Goal: Find specific page/section: Find specific page/section

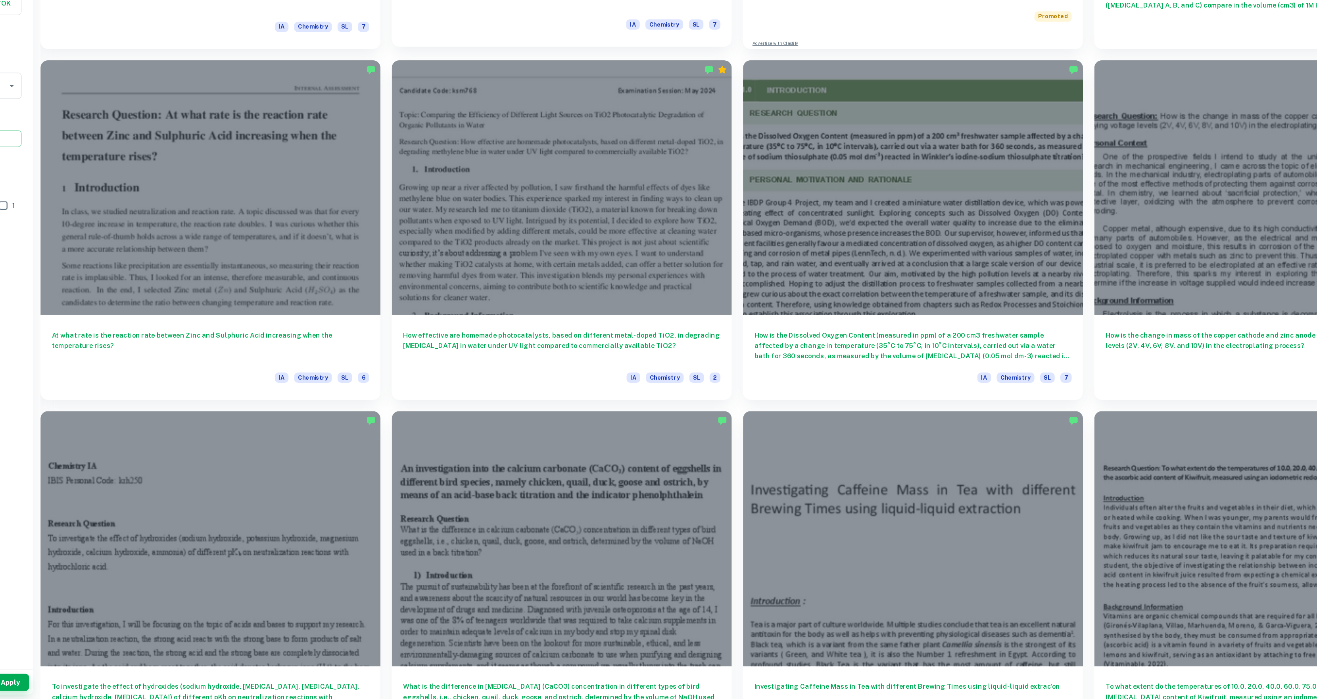
scroll to position [924, 0]
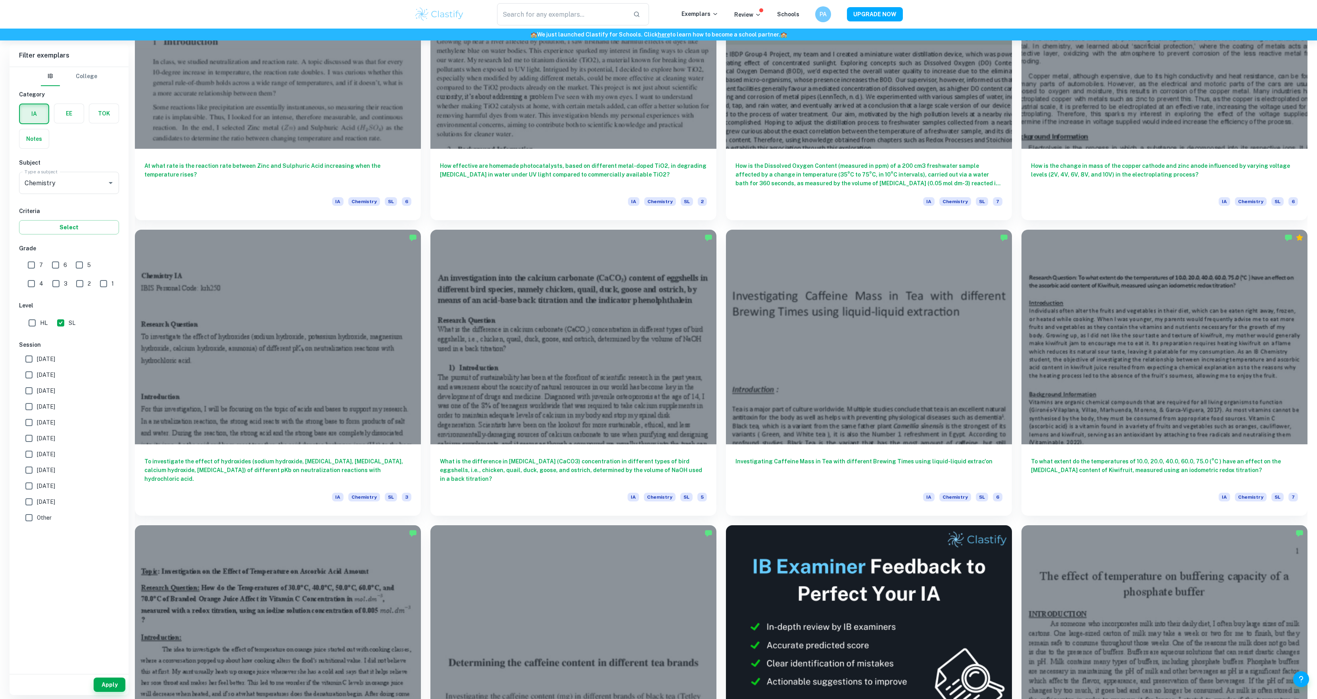
click at [42, 375] on span "[DATE]" at bounding box center [46, 374] width 18 height 9
click at [37, 375] on input "[DATE]" at bounding box center [29, 375] width 16 height 16
checkbox input "true"
click at [33, 263] on input "7" at bounding box center [31, 265] width 16 height 16
checkbox input "true"
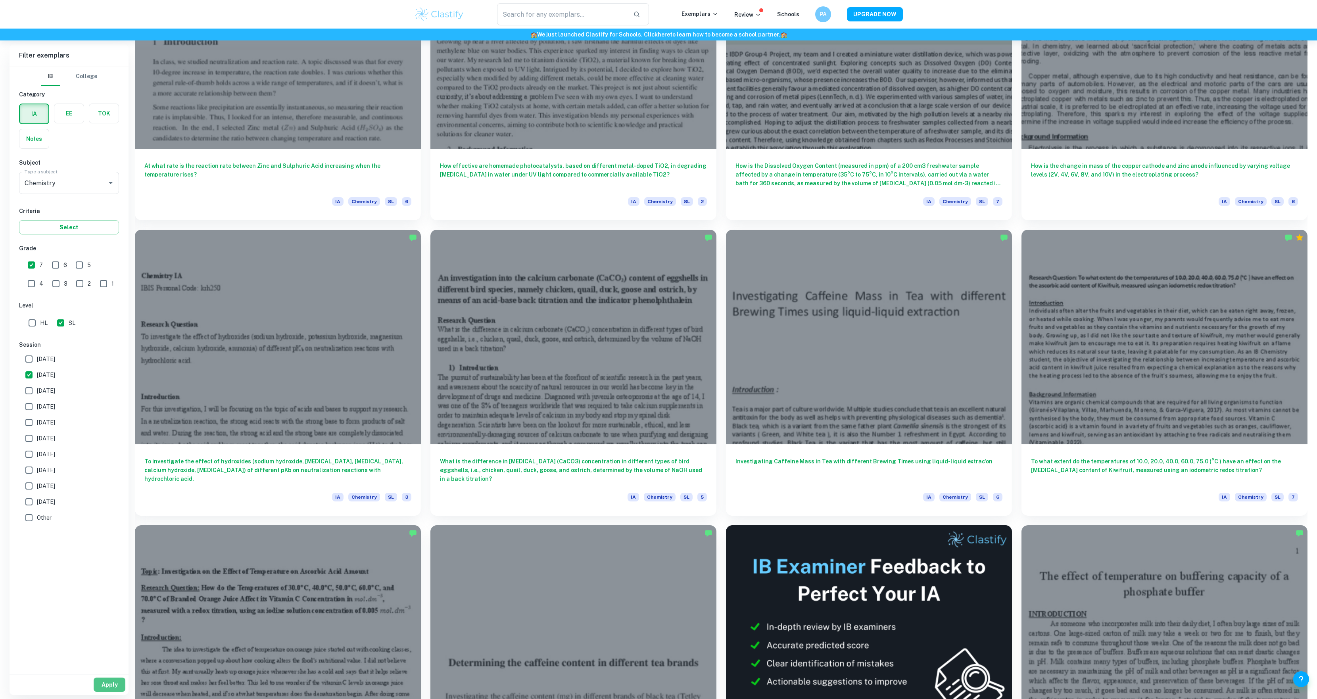
click at [110, 687] on button "Apply" at bounding box center [110, 685] width 32 height 14
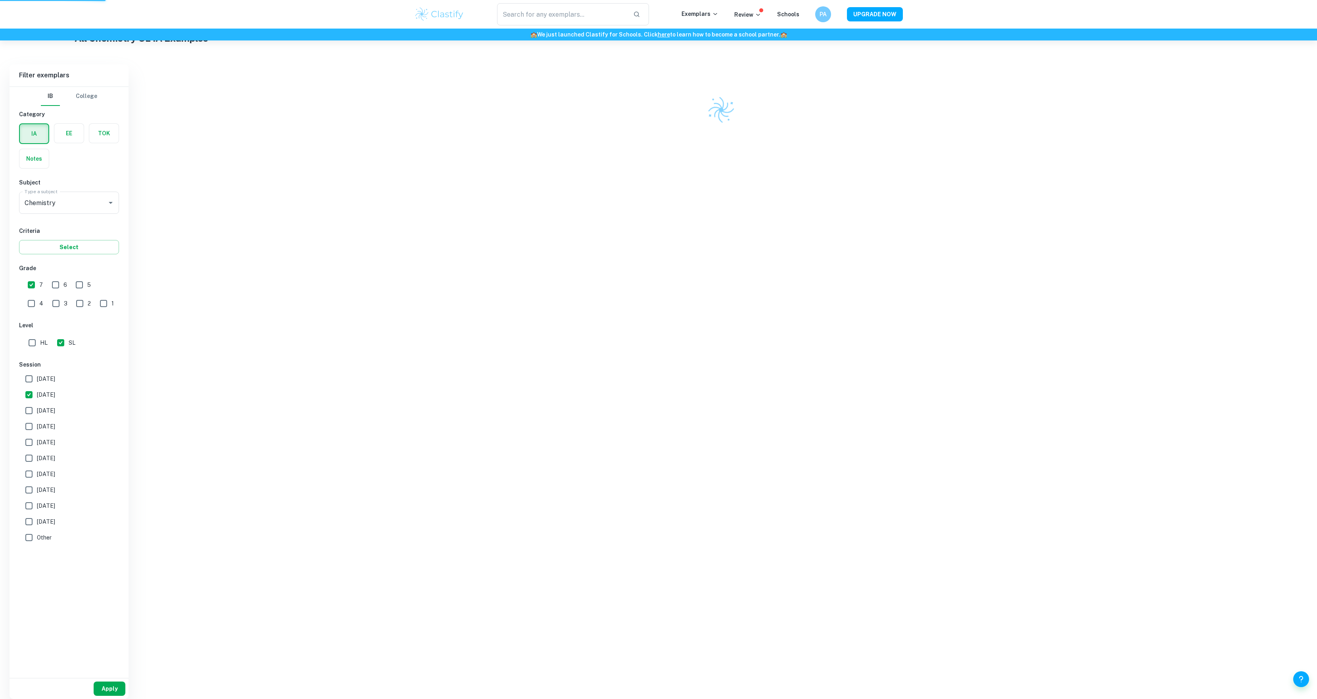
scroll to position [191, 0]
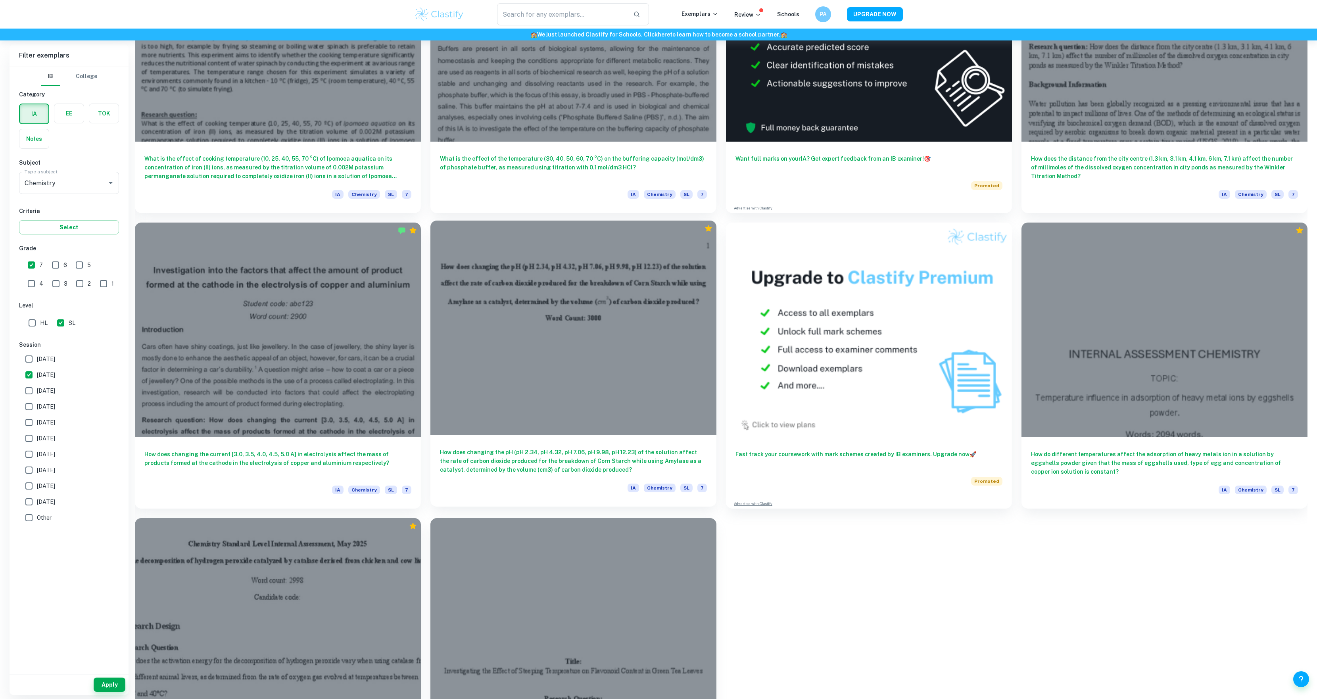
scroll to position [445, 0]
